Goal: Contribute content

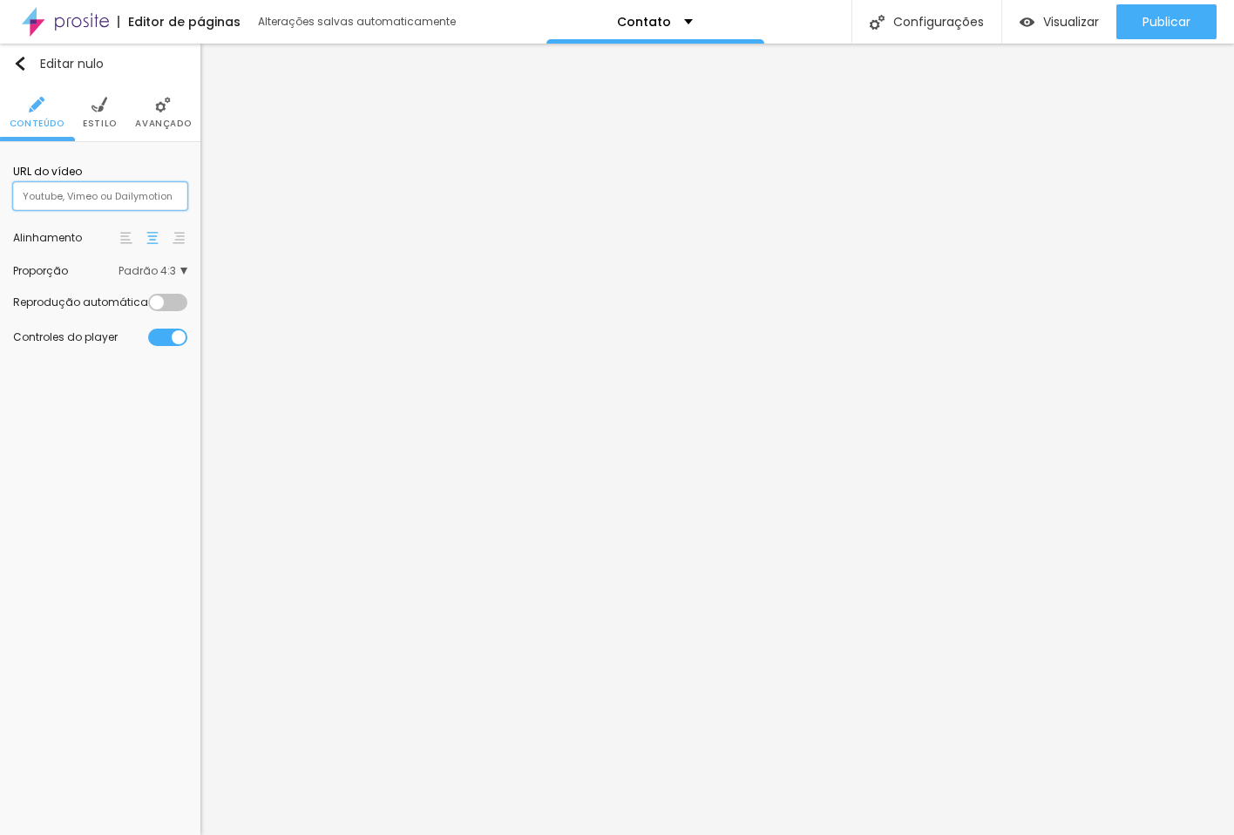
click at [146, 204] on input "text" at bounding box center [100, 196] width 174 height 28
paste input "[URL][DOMAIN_NAME]"
type input "[URL][DOMAIN_NAME]"
click at [113, 492] on div "Editar nulo Conteúdo Estilo Avançado URL do vídeo [URL][DOMAIN_NAME] Alinhament…" at bounding box center [100, 439] width 200 height 791
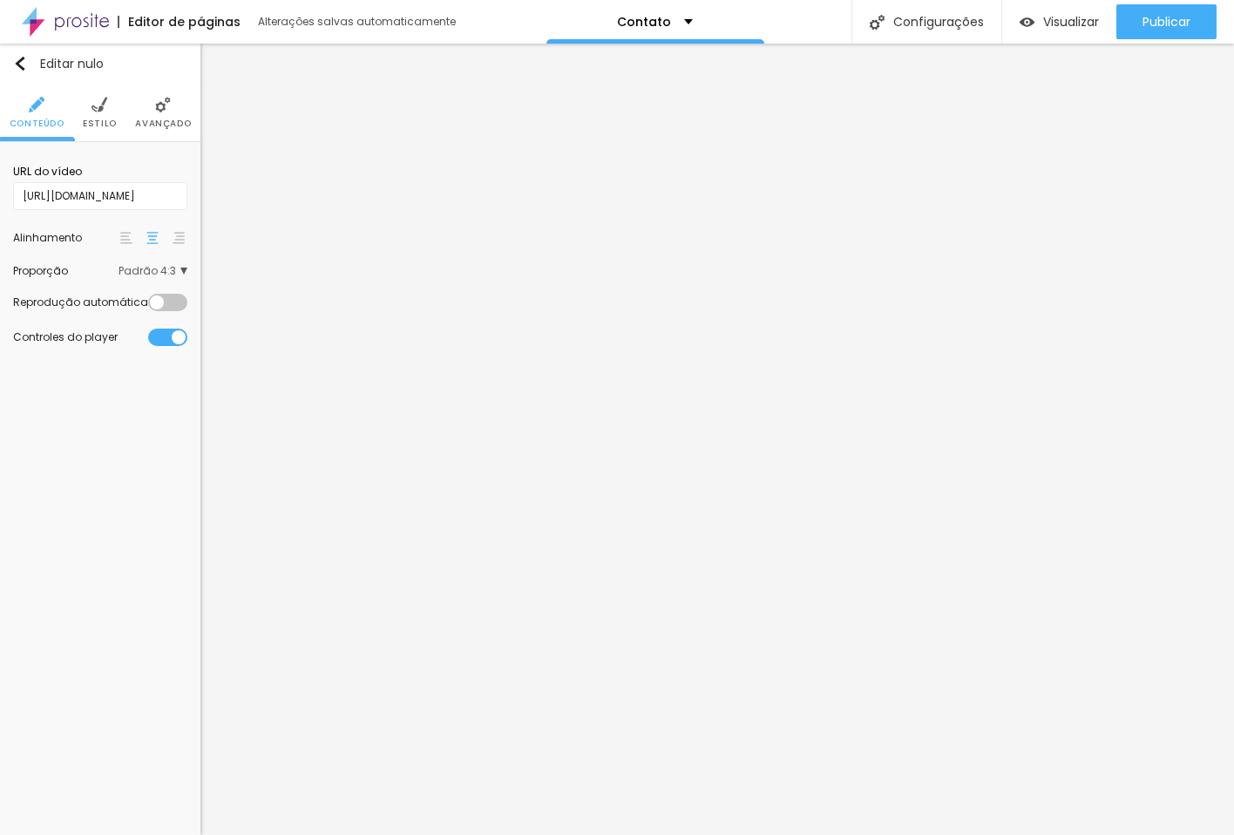
scroll to position [0, 0]
click at [172, 298] on div at bounding box center [167, 302] width 39 height 17
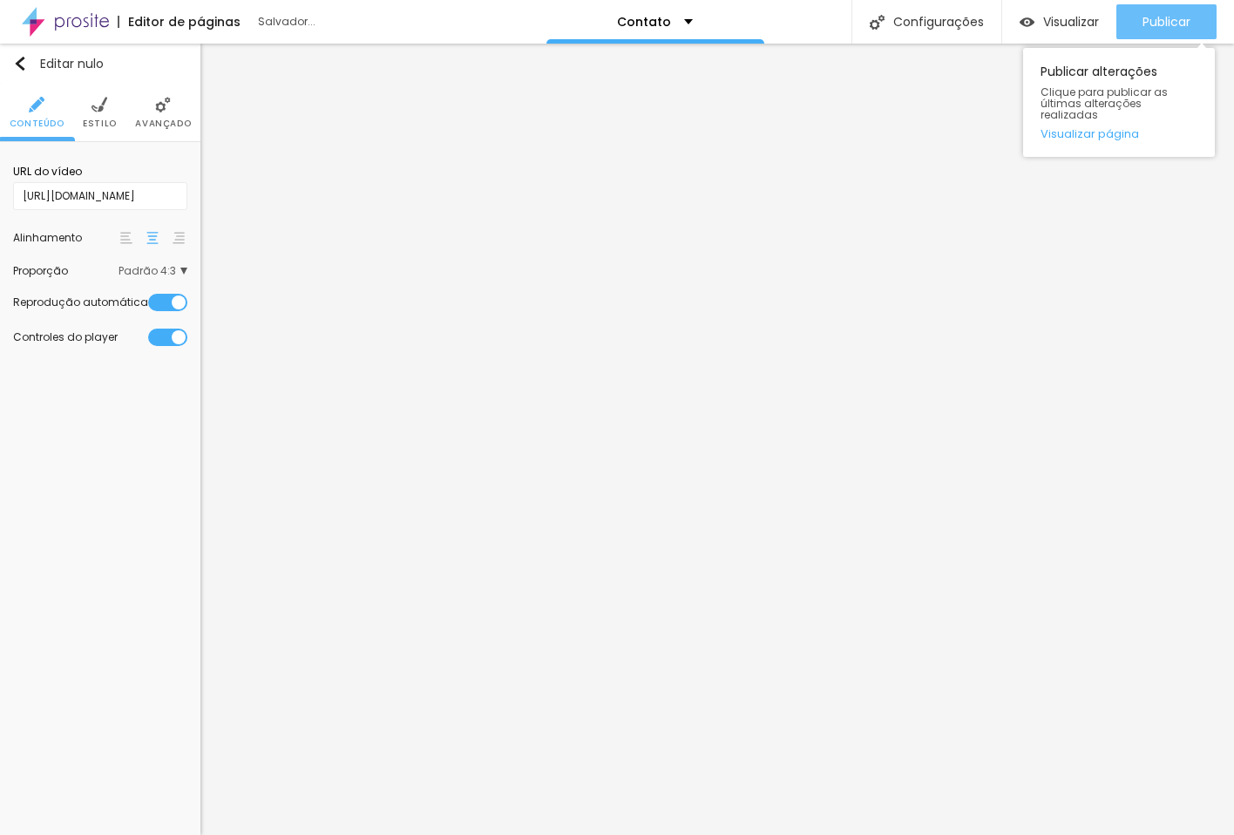
click at [1154, 19] on font "Publicar" at bounding box center [1166, 21] width 48 height 17
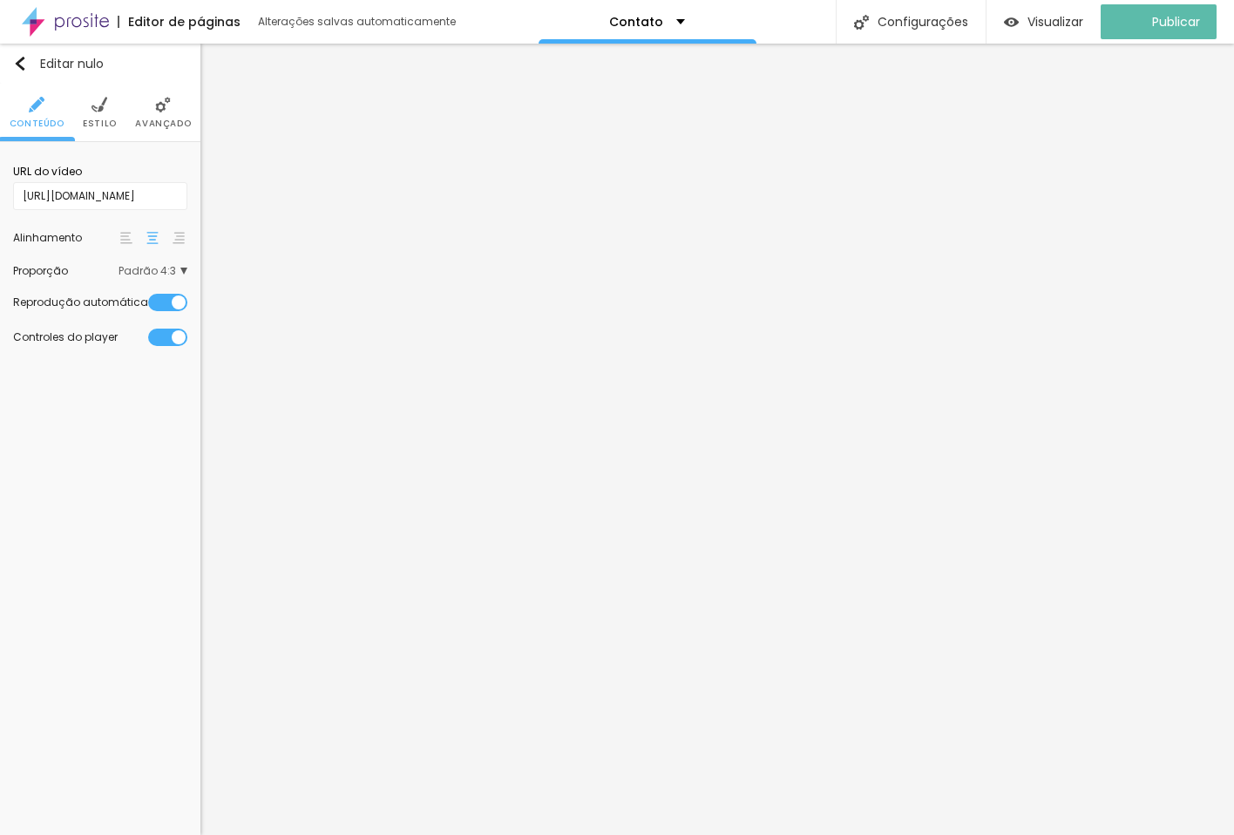
click at [124, 504] on div "Editar nulo Conteúdo Estilo Avançado URL do vídeo [URL][DOMAIN_NAME] Alinhament…" at bounding box center [100, 439] width 200 height 791
click at [182, 269] on span "Padrão 4:3" at bounding box center [153, 271] width 69 height 10
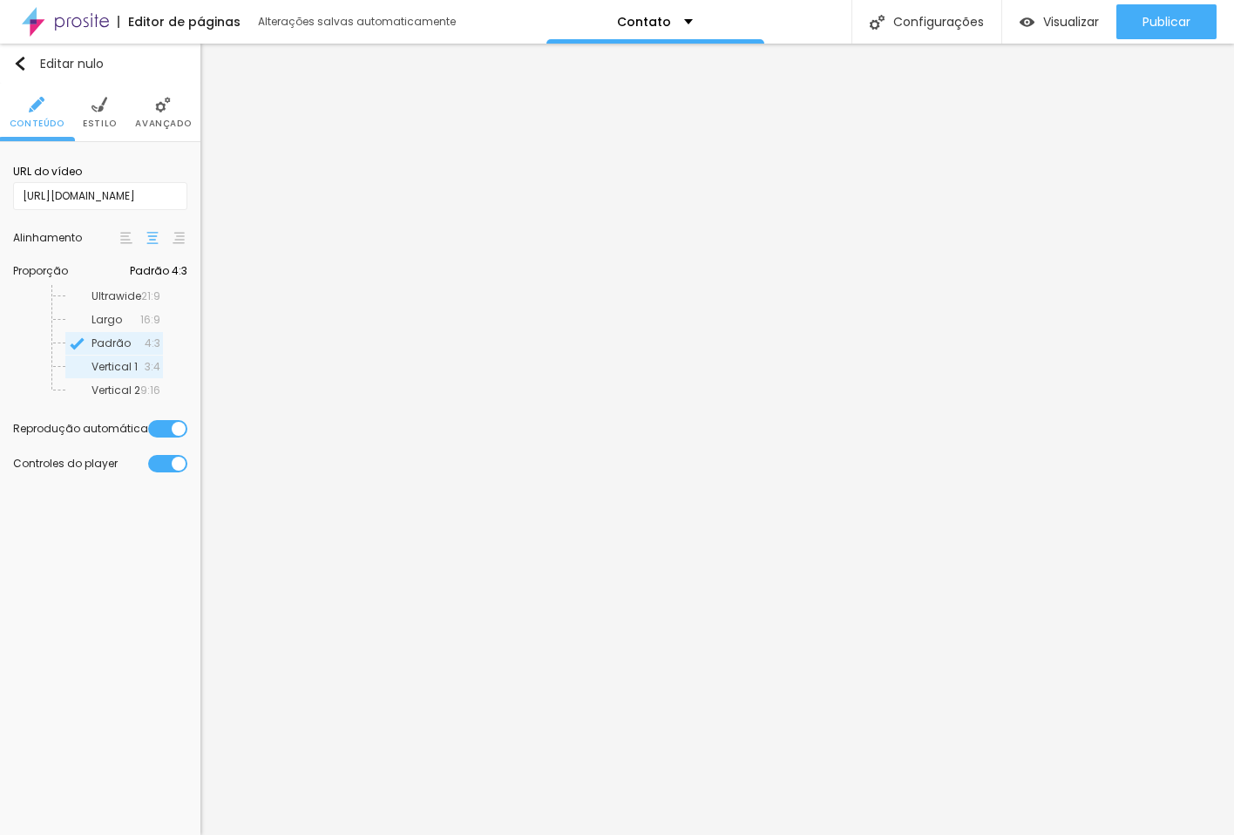
click at [138, 365] on span "Vertical 1" at bounding box center [117, 367] width 53 height 10
click at [105, 388] on font "Vertical 2" at bounding box center [115, 390] width 49 height 15
click at [119, 368] on span "Vertical 1" at bounding box center [117, 367] width 53 height 10
click at [110, 645] on div "Editar nulo Conteúdo Estilo Avançado URL do vídeo [URL][DOMAIN_NAME] Alinhament…" at bounding box center [100, 439] width 200 height 791
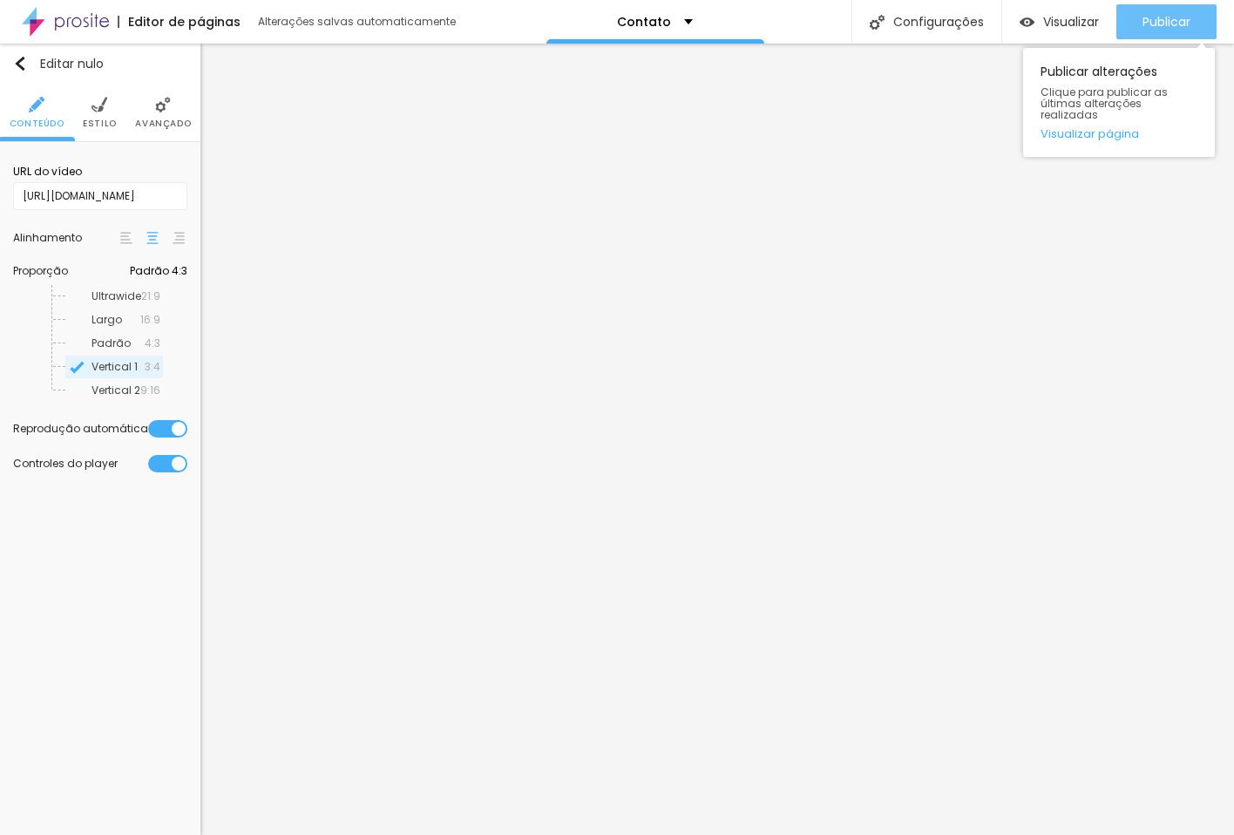
click at [1171, 24] on font "Publicar" at bounding box center [1166, 21] width 48 height 17
click at [105, 108] on img at bounding box center [99, 105] width 16 height 16
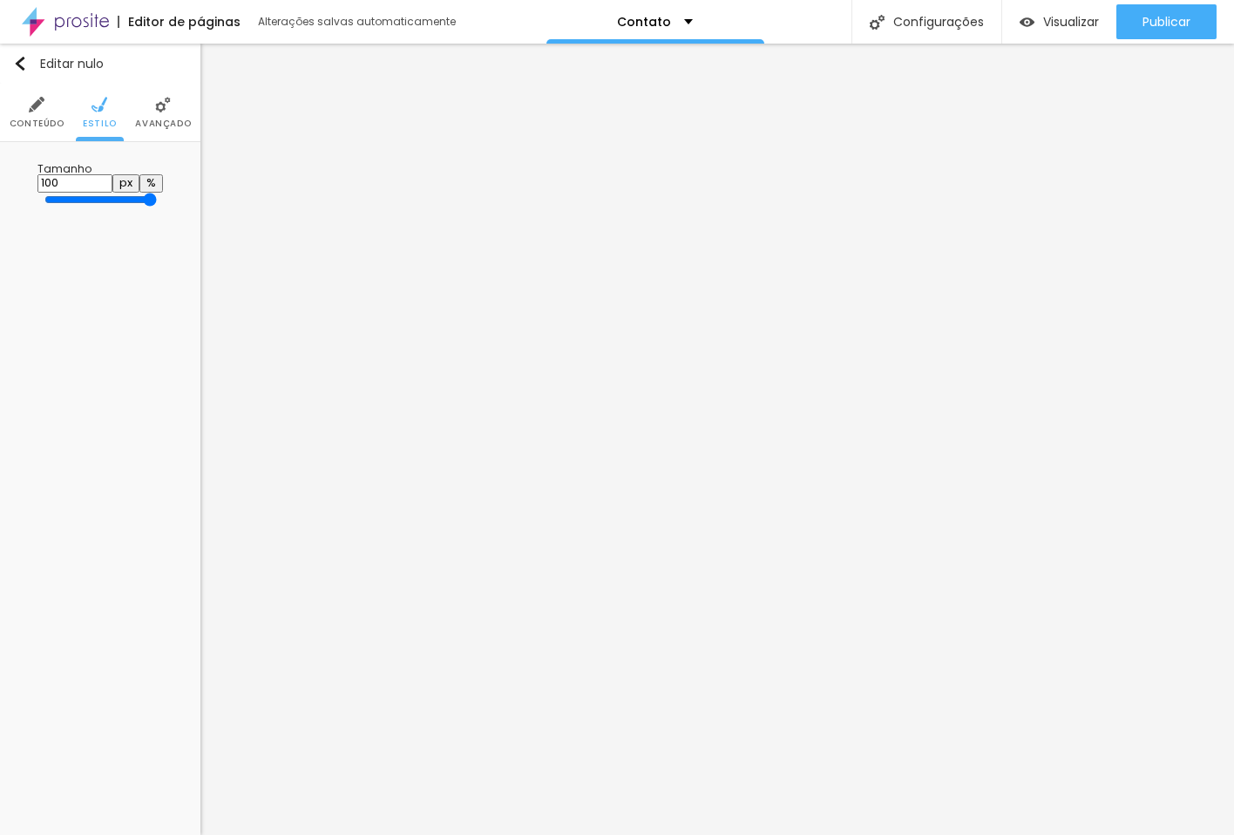
click at [173, 117] on font "Avançado" at bounding box center [163, 123] width 56 height 13
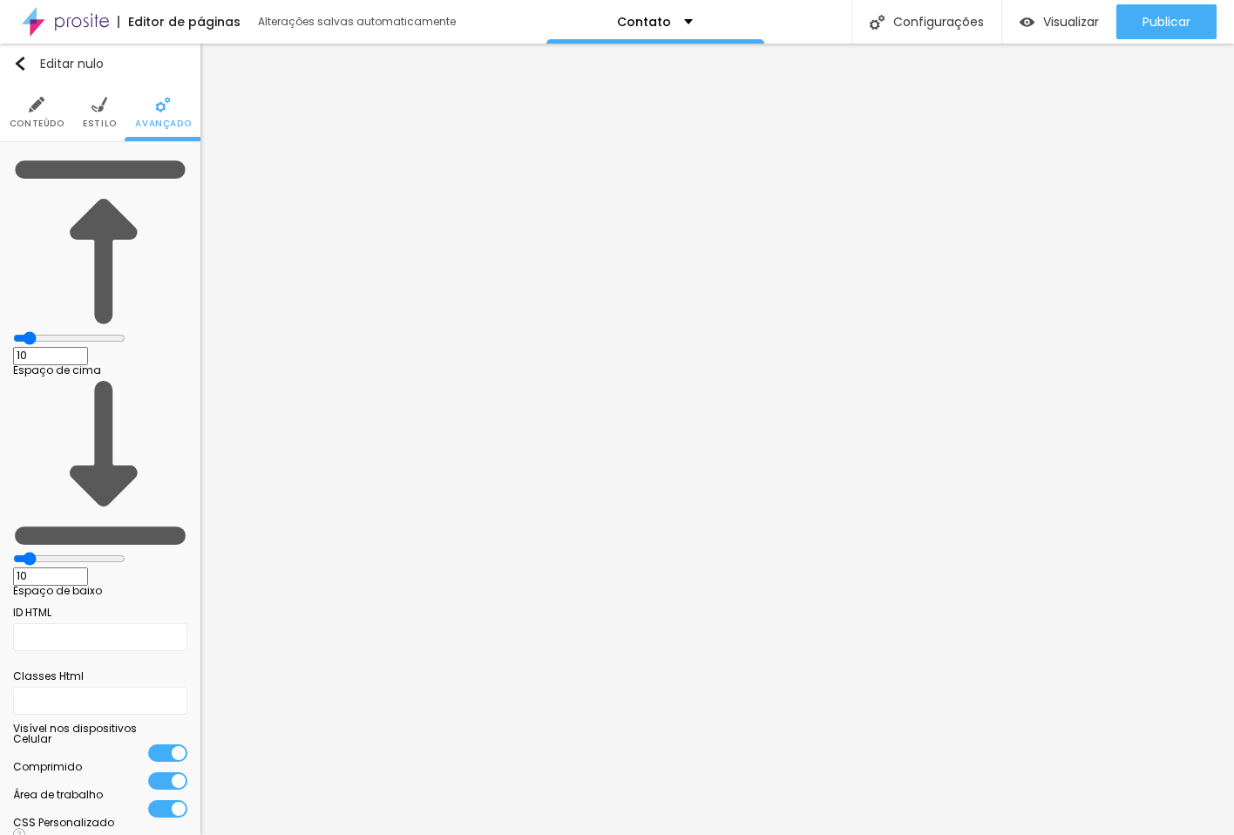
click at [38, 112] on img at bounding box center [37, 105] width 16 height 16
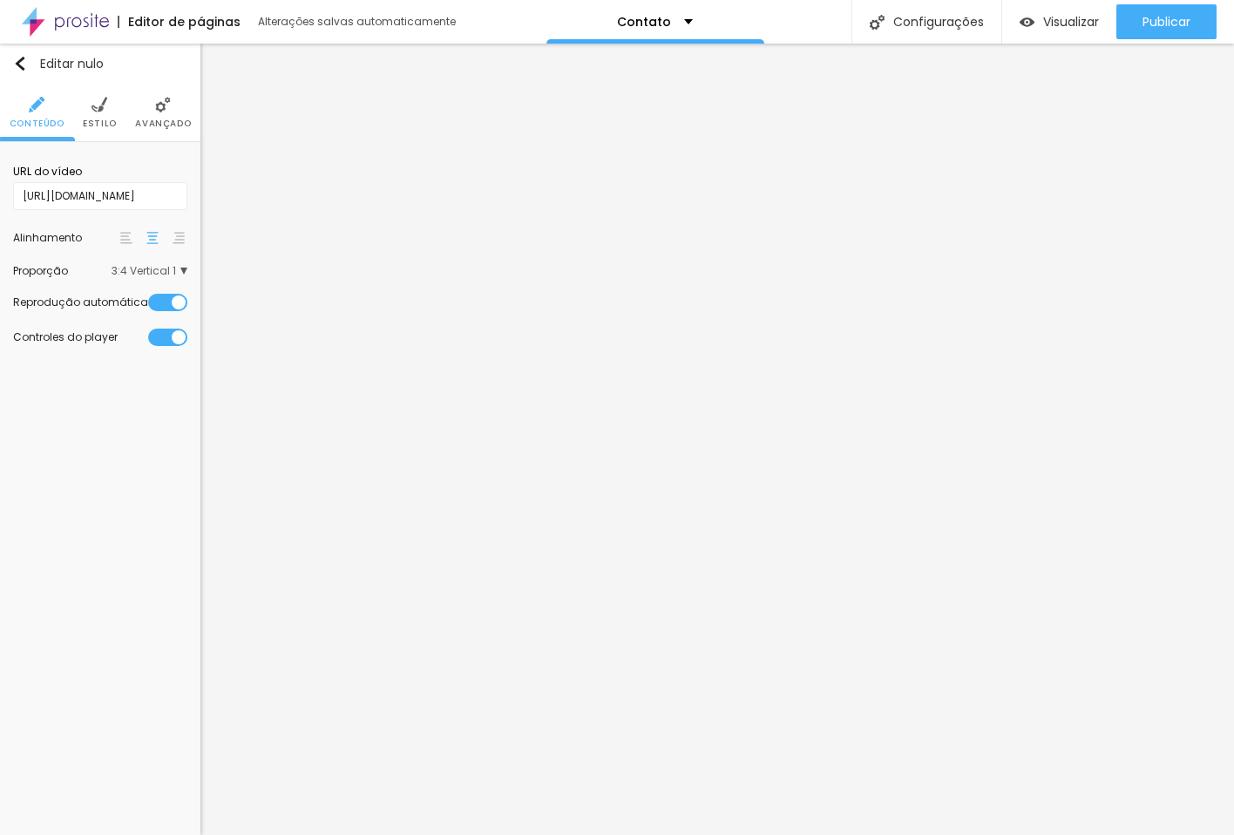
click at [107, 496] on div "Editar nulo Conteúdo Estilo Avançado URL do vídeo [URL][DOMAIN_NAME] Alinhament…" at bounding box center [100, 439] width 200 height 791
click at [1155, 13] on font "Publicar" at bounding box center [1166, 21] width 48 height 17
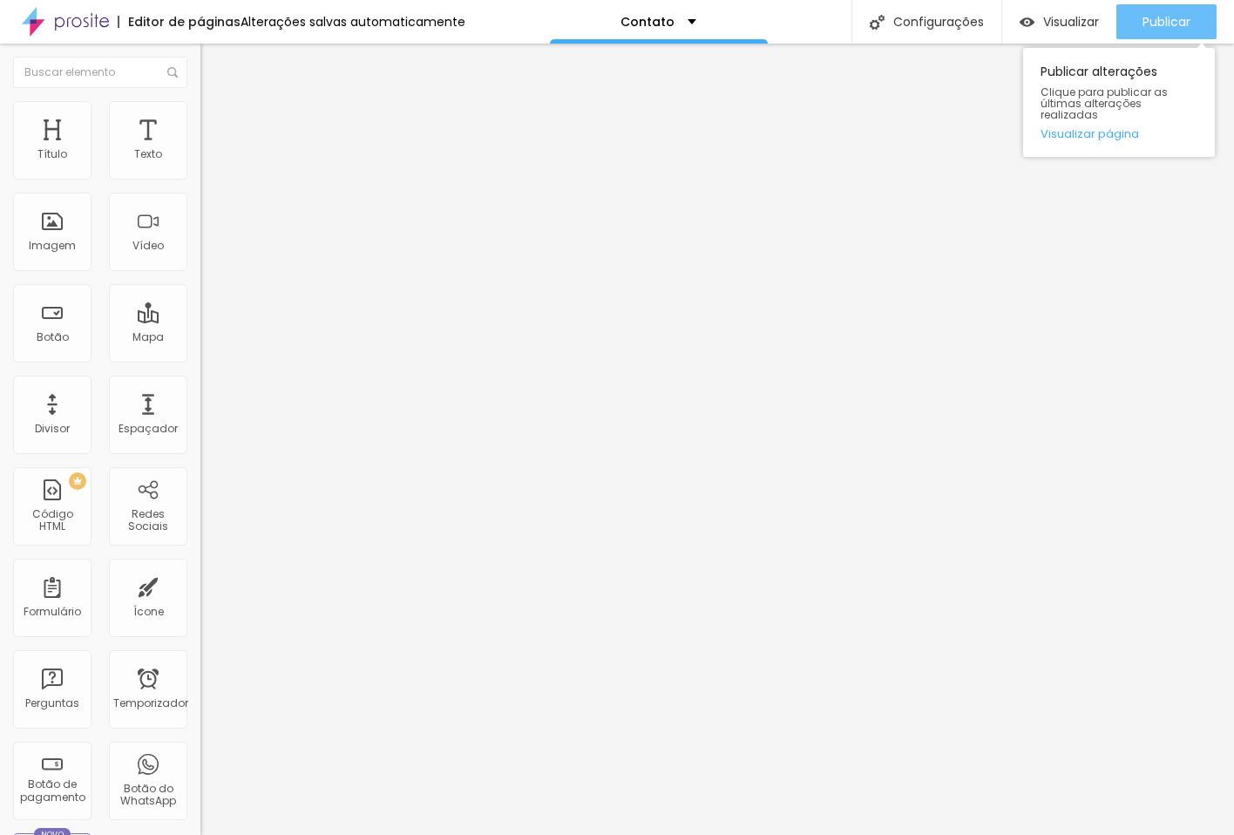
click at [1171, 18] on font "Publicar" at bounding box center [1166, 21] width 48 height 17
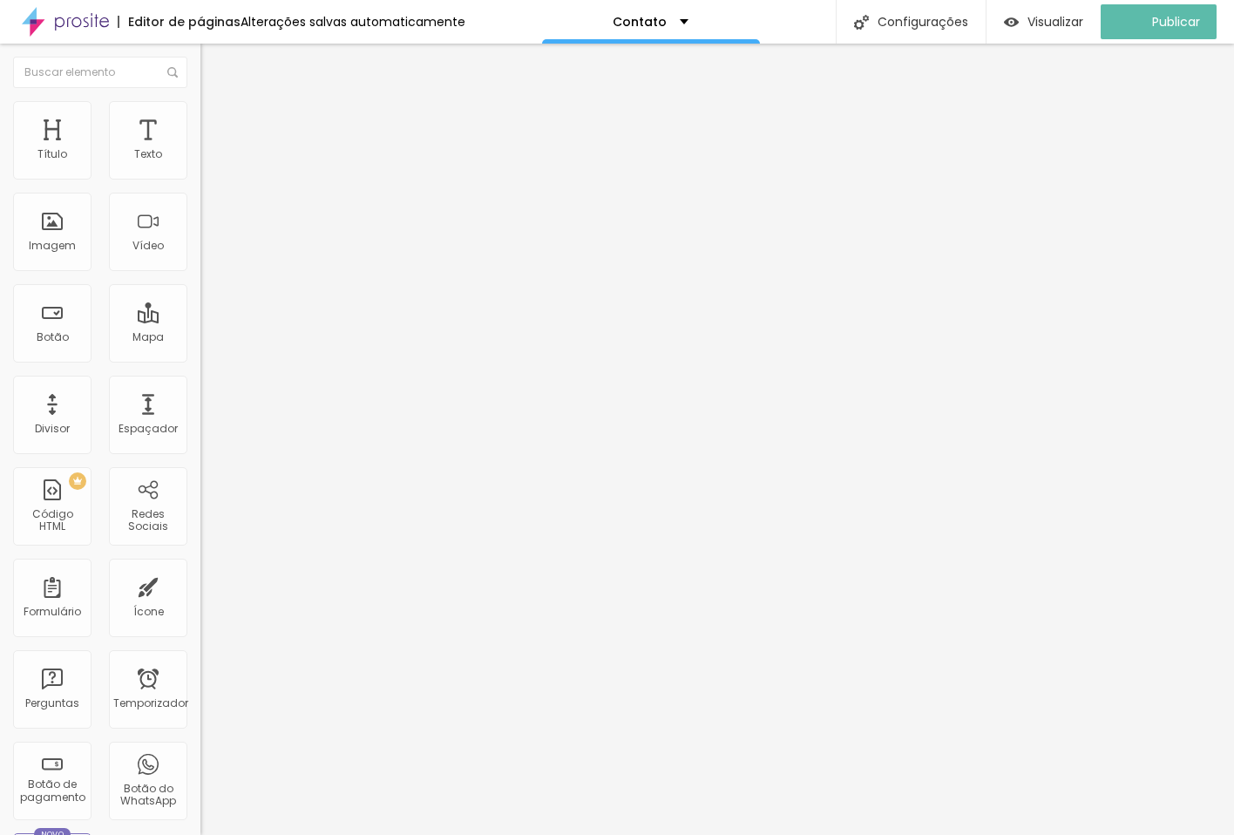
click at [200, 164] on input "[URL][DOMAIN_NAME]" at bounding box center [304, 154] width 209 height 17
paste input "[URL][DOMAIN_NAME]"
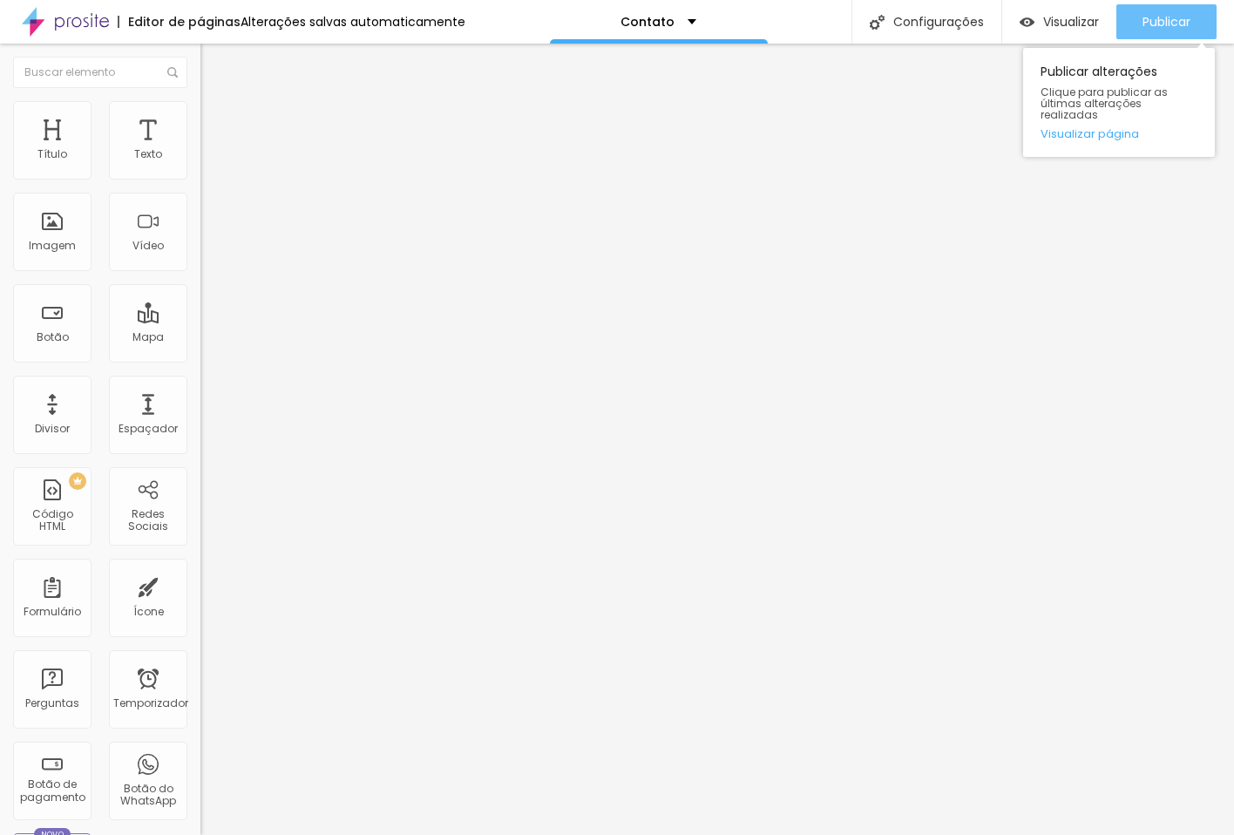
type input "[URL][DOMAIN_NAME]"
click at [1168, 18] on font "Publicar" at bounding box center [1166, 21] width 48 height 17
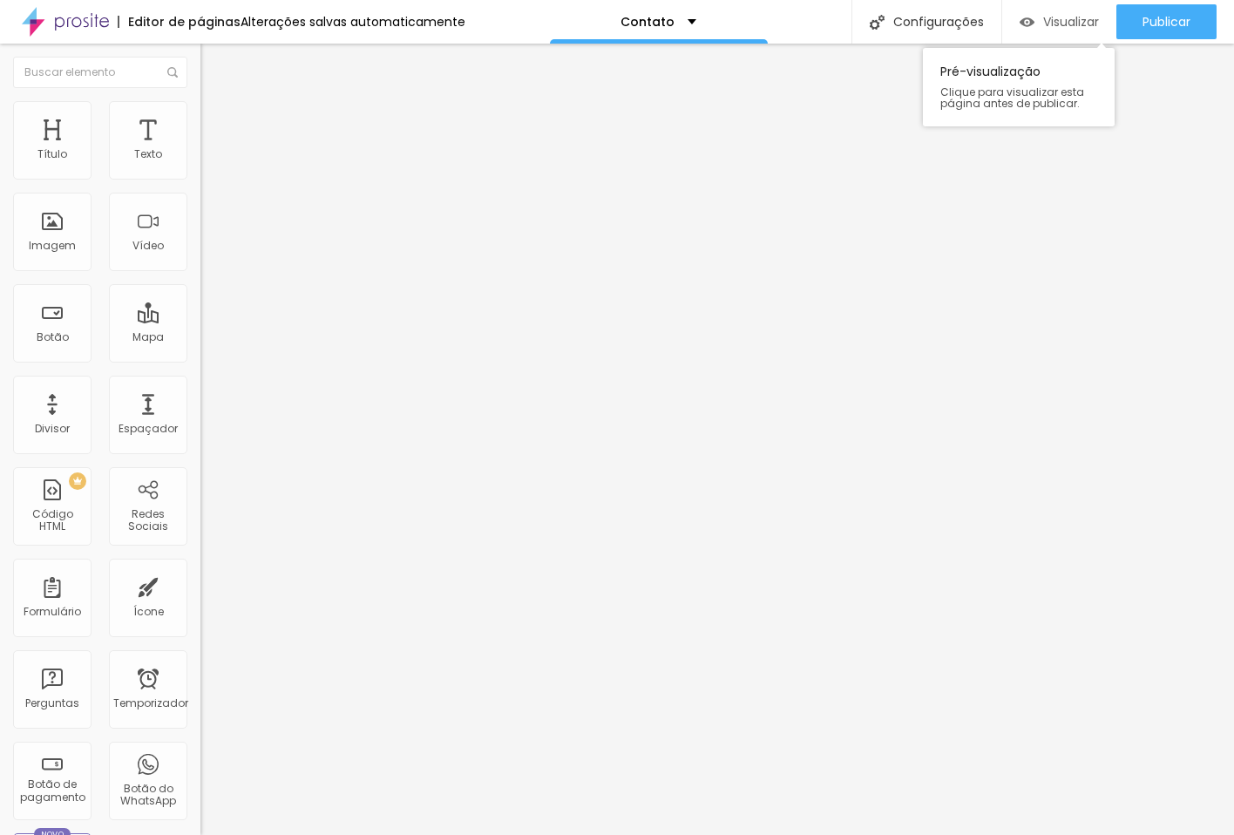
click at [1055, 20] on font "Visualizar" at bounding box center [1071, 21] width 56 height 17
click at [200, 261] on font "3:4 Vertical 1" at bounding box center [232, 253] width 64 height 15
click at [200, 292] on span "Padrão" at bounding box center [219, 284] width 39 height 15
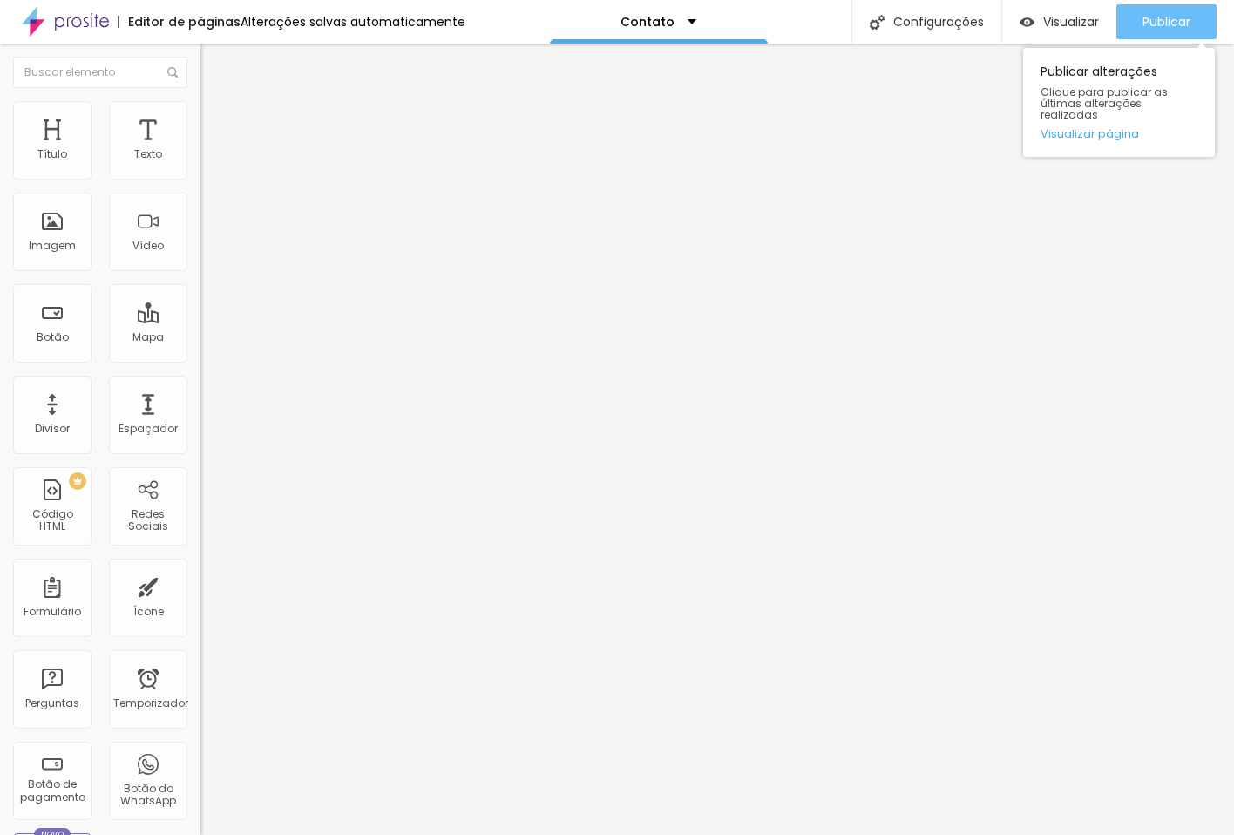
click at [1175, 24] on font "Publicar" at bounding box center [1166, 21] width 48 height 17
click at [200, 593] on div "Editar nulo Conteúdo Estilo Avançado URL do vídeo https://www.youtube.com/short…" at bounding box center [300, 439] width 200 height 791
click at [200, 271] on font "Ultrawide" at bounding box center [225, 263] width 50 height 15
click at [200, 288] on span "Largo" at bounding box center [215, 280] width 30 height 15
click at [200, 298] on span "Padrão" at bounding box center [219, 290] width 39 height 15
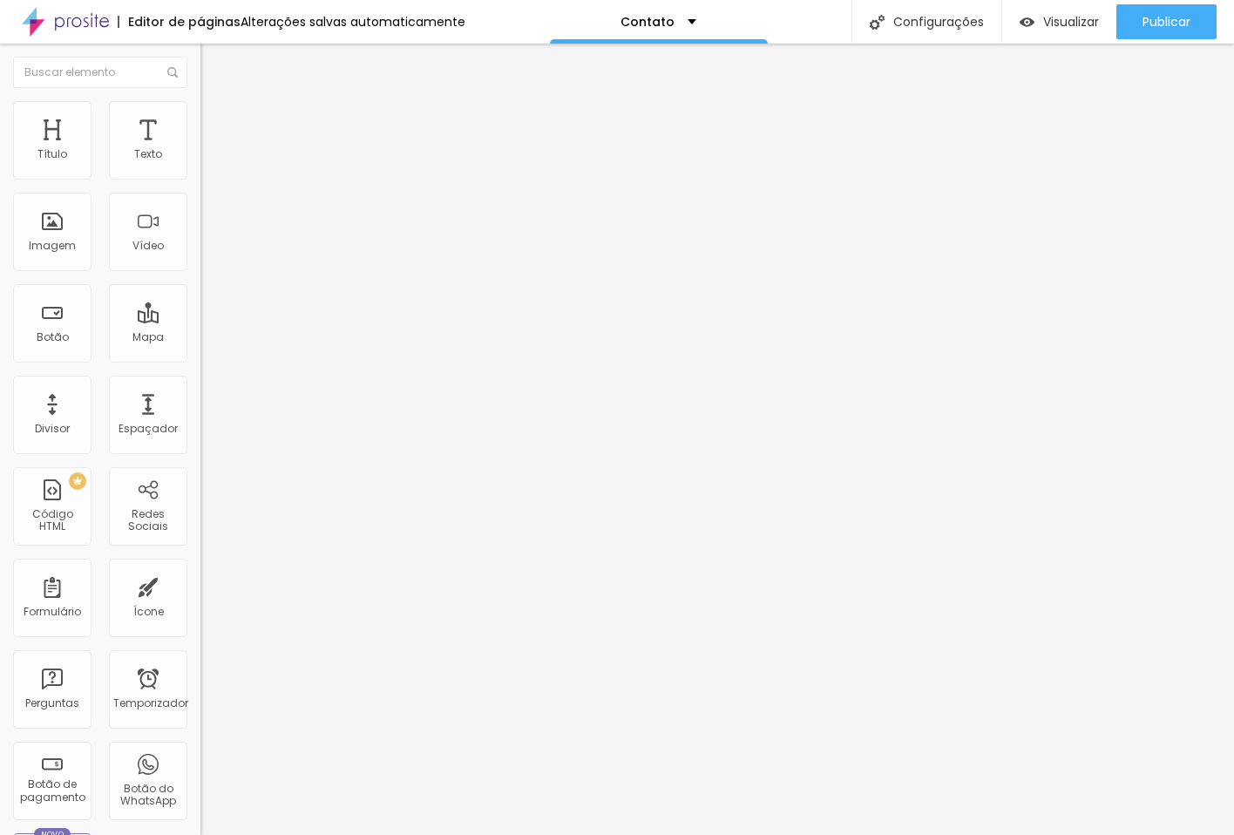
click at [200, 308] on span "Vertical 1" at bounding box center [223, 301] width 46 height 15
click at [1156, 14] on font "Publicar" at bounding box center [1166, 21] width 48 height 17
click at [200, 164] on input "[URL][DOMAIN_NAME]" at bounding box center [304, 154] width 209 height 17
click at [200, 164] on input "text" at bounding box center [304, 154] width 209 height 17
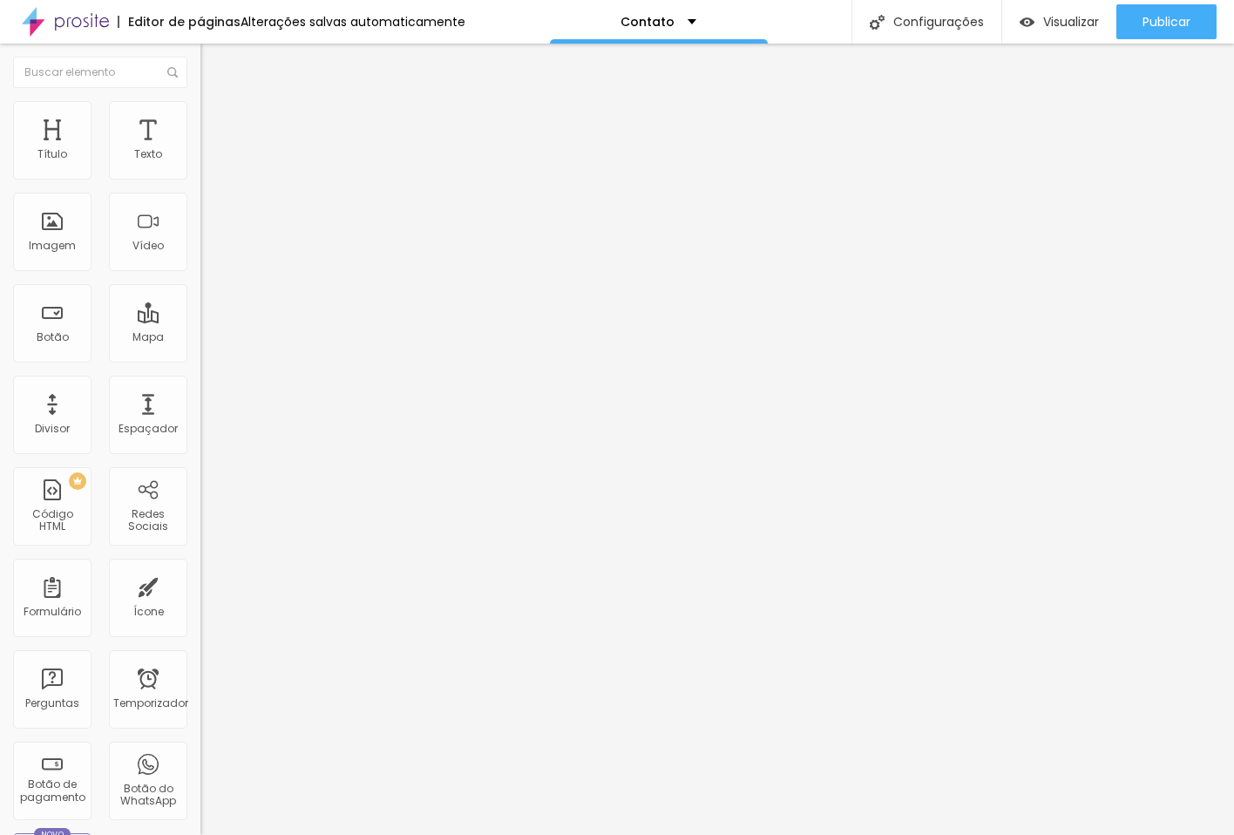
paste input "https://youtube.com/shorts/9EWYAR1bq4Q?si=80m99671R8u02ulL"
type input "https://youtube.com/shorts/9EWYAR1bq4Q?si=80m99671R8u02ulL"
click at [1159, 10] on div "Publicar" at bounding box center [1166, 21] width 48 height 35
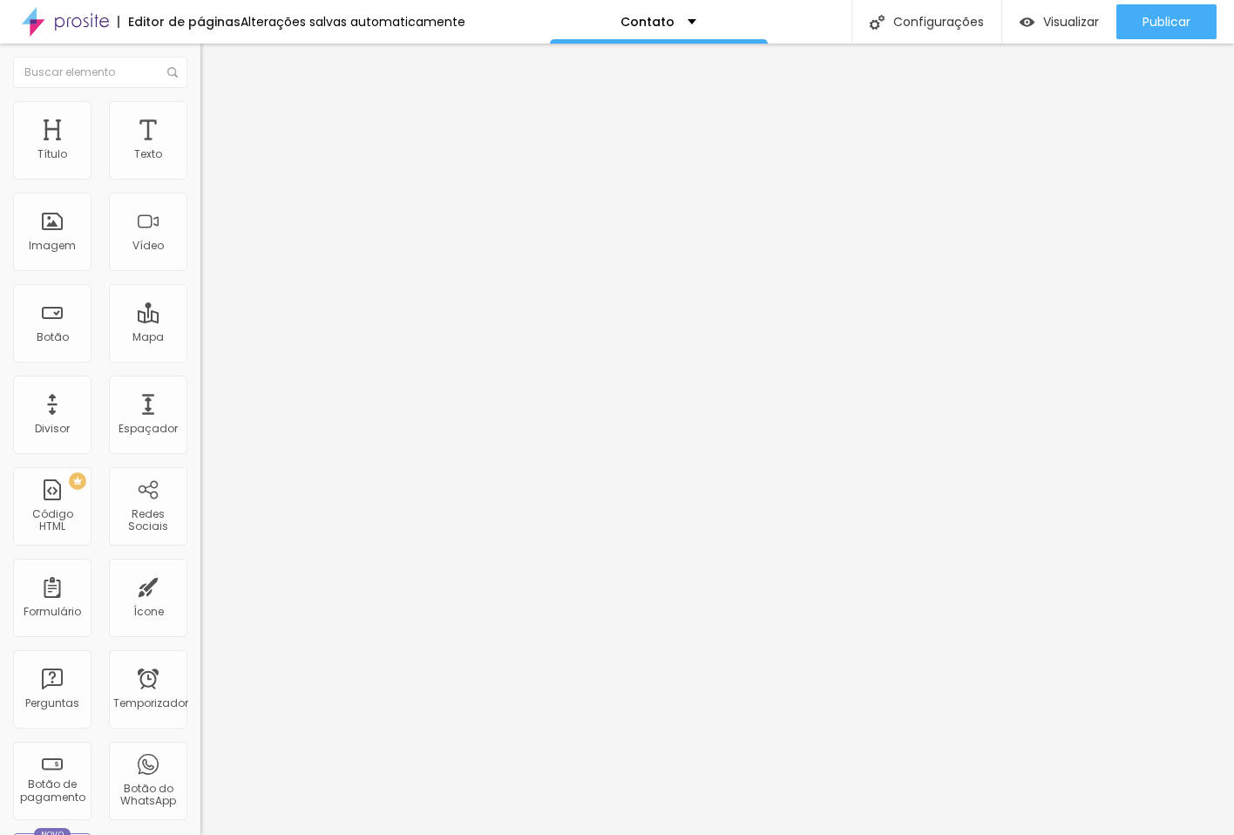
click at [200, 686] on div "Editar nulo Conteúdo Estilo Avançado URL do vídeo https://youtube.com/shorts/9E…" at bounding box center [300, 439] width 200 height 791
click at [213, 57] on div "Editar nulo" at bounding box center [258, 64] width 91 height 14
click at [216, 120] on font "Estilo" at bounding box center [229, 112] width 27 height 15
click at [200, 119] on li "Avançado" at bounding box center [300, 127] width 200 height 17
click at [200, 99] on img at bounding box center [208, 92] width 16 height 16
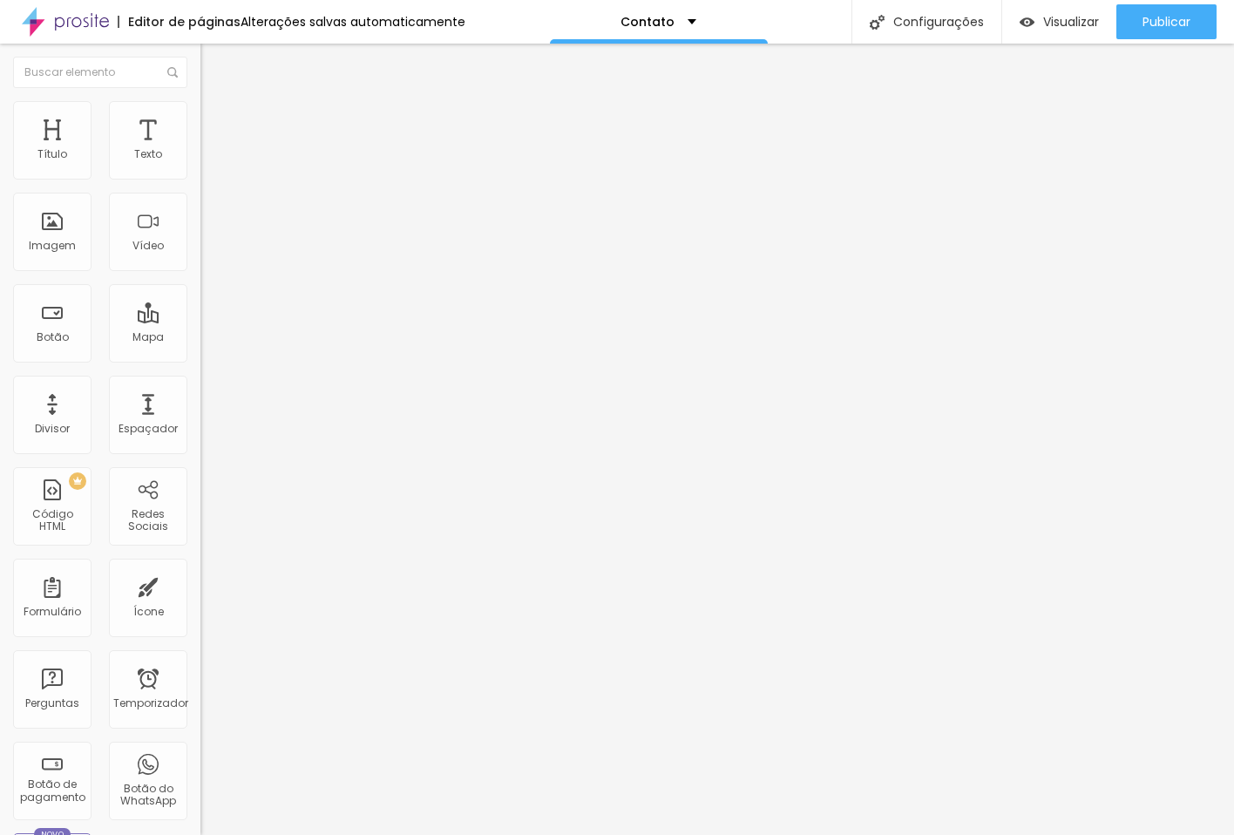
click at [200, 471] on div "Editar nulo Conteúdo Estilo Avançado URL do vídeo https://youtube.com/shorts/9E…" at bounding box center [300, 439] width 200 height 791
click at [200, 328] on div at bounding box center [300, 328] width 200 height 0
click at [200, 501] on div "Editar nulo Conteúdo Estilo Avançado URL do vídeo https://youtube.com/shorts/9E…" at bounding box center [300, 439] width 200 height 791
click at [1175, 23] on font "Publicar" at bounding box center [1166, 21] width 48 height 17
